Goal: Find specific page/section

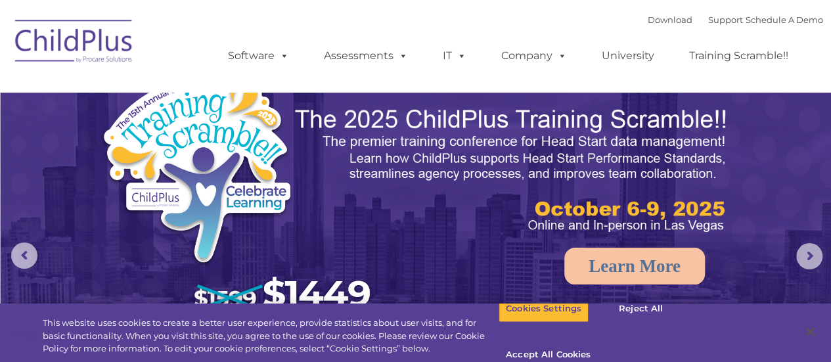
select select "MEDIUM"
click at [598, 342] on button "Accept All Cookies" at bounding box center [548, 356] width 99 height 28
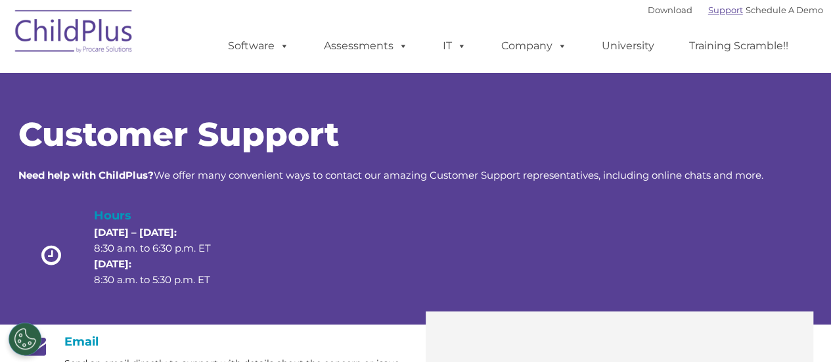
click at [711, 9] on link "Support" at bounding box center [726, 10] width 35 height 11
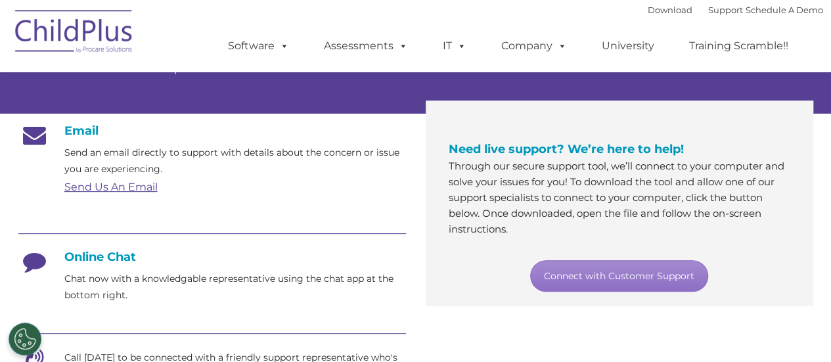
scroll to position [161, 0]
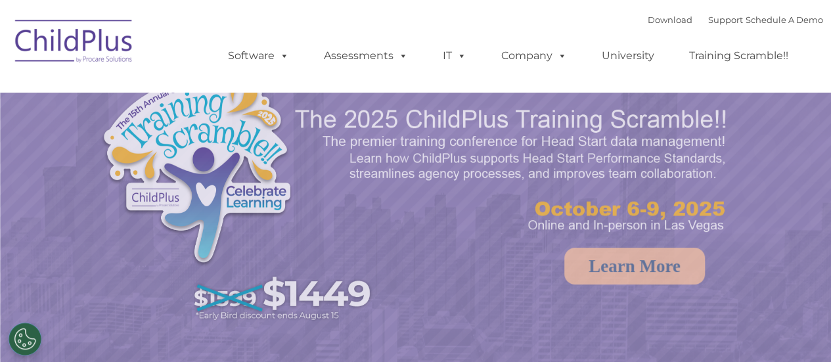
select select "MEDIUM"
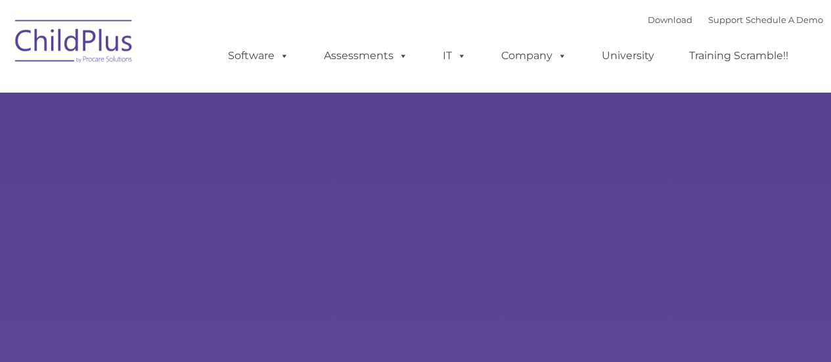
type input ""
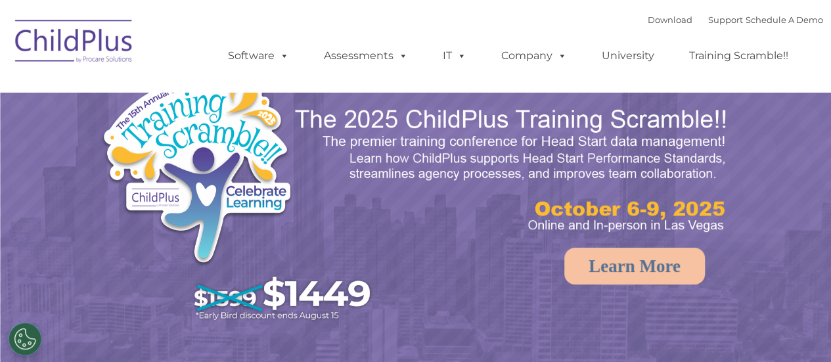
select select "MEDIUM"
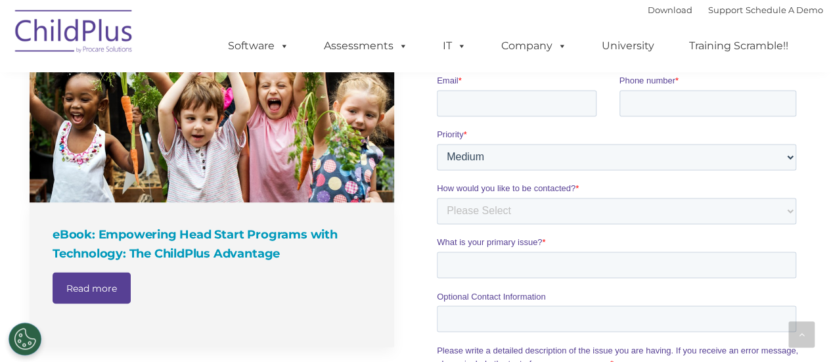
scroll to position [983, 0]
